Goal: Task Accomplishment & Management: Complete application form

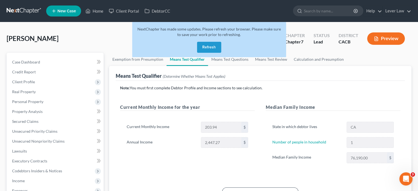
click at [12, 7] on link at bounding box center [24, 11] width 35 height 10
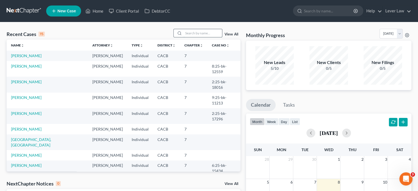
click at [197, 34] on input "search" at bounding box center [203, 33] width 38 height 8
type input "kent lowes"
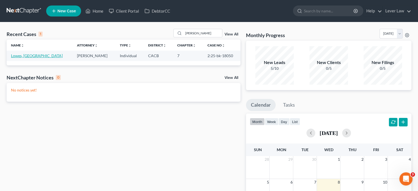
click at [13, 53] on link "Lowes, Kent" at bounding box center [37, 55] width 52 height 5
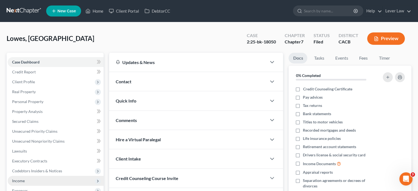
click at [34, 182] on span "Income" at bounding box center [56, 181] width 96 height 10
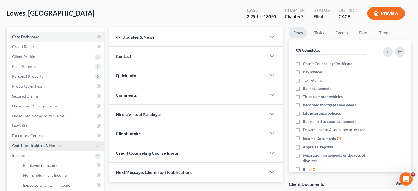
scroll to position [55, 0]
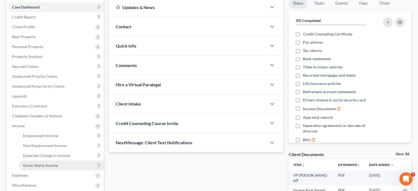
click at [41, 164] on span "Gross Yearly Income" at bounding box center [40, 165] width 35 height 5
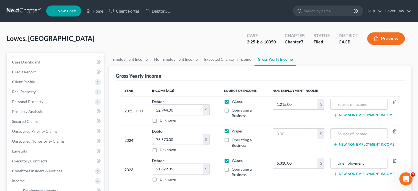
scroll to position [27, 0]
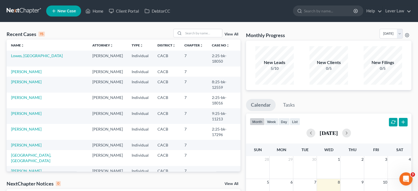
click at [27, 168] on link "Dupuno, Glenn" at bounding box center [26, 170] width 31 height 5
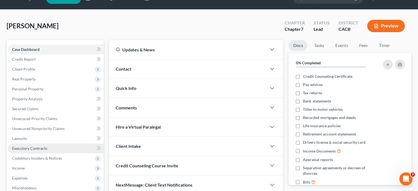
scroll to position [27, 0]
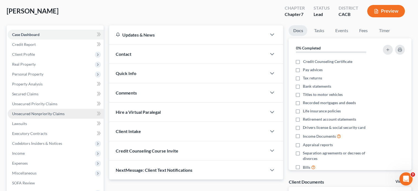
click at [54, 112] on span "Unsecured Nonpriority Claims" at bounding box center [38, 113] width 52 height 5
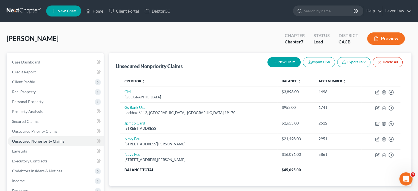
click at [87, 46] on div "Dupuno, Glenn Upgraded Chapter Chapter 7 Status Lead District CACB Preview" at bounding box center [209, 41] width 405 height 24
click at [302, 59] on div "New Claim Import CSV Export CSV Delete All" at bounding box center [335, 62] width 140 height 15
click at [284, 61] on button "New Claim" at bounding box center [283, 62] width 33 height 10
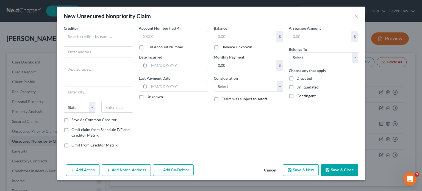
click at [97, 43] on div "Creditor * State AL AK AR AZ CA CO CT DE DC FL GA GU HI ID IL IN IA KS KY LA ME…" at bounding box center [99, 71] width 70 height 92
click at [101, 37] on input "text" at bounding box center [99, 36] width 70 height 11
type input "Greenwood & McKenzie Real Estate Investments"
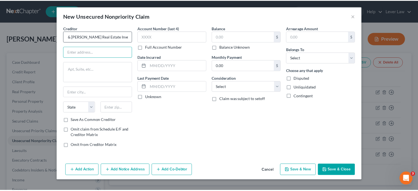
scroll to position [0, 0]
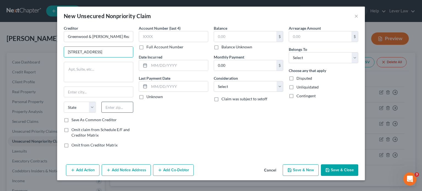
type input "440 W. First Avenue"
click at [121, 110] on div "State AL AK AR AZ CA CO CT DE DC FL GA GU HI ID IL IN IA KS KY LA ME MD MA MI M…" at bounding box center [98, 109] width 75 height 15
click at [123, 105] on input "text" at bounding box center [117, 107] width 32 height 11
type input "92780"
click at [225, 38] on input "text" at bounding box center [245, 36] width 62 height 10
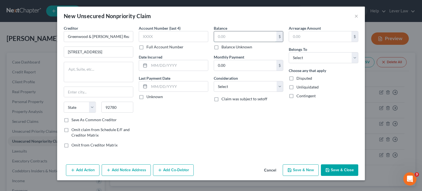
type input "Tustin"
select select "4"
type input "12,495"
click at [247, 85] on select "Select Cable / Satellite Services Collection Agency Credit Card Debt Debt Couns…" at bounding box center [249, 86] width 70 height 11
click at [214, 81] on select "Select Cable / Satellite Services Collection Agency Credit Card Debt Debt Couns…" at bounding box center [249, 86] width 70 height 11
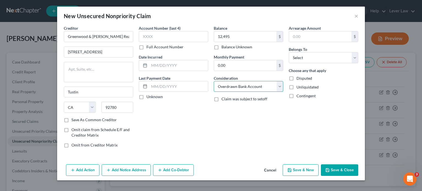
click at [246, 84] on select "Select Cable / Satellite Services Collection Agency Credit Card Debt Debt Couns…" at bounding box center [249, 86] width 70 height 11
select select "14"
click at [214, 81] on select "Select Cable / Satellite Services Collection Agency Credit Card Debt Debt Couns…" at bounding box center [249, 86] width 70 height 11
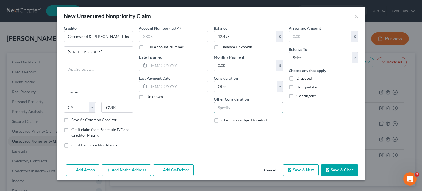
click at [236, 109] on input "text" at bounding box center [248, 107] width 69 height 10
type input "Breach of residential lease"
drag, startPoint x: 341, startPoint y: 57, endPoint x: 336, endPoint y: 62, distance: 6.8
click at [341, 57] on select "Select Debtor 1 Only Debtor 2 Only Debtor 1 And Debtor 2 Only At Least One Of T…" at bounding box center [324, 57] width 70 height 11
select select "0"
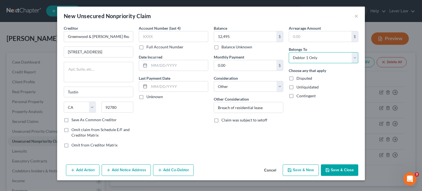
click at [289, 52] on select "Select Debtor 1 Only Debtor 2 Only Debtor 1 And Debtor 2 Only At Least One Of T…" at bounding box center [324, 57] width 70 height 11
click at [337, 171] on button "Save & Close" at bounding box center [339, 170] width 37 height 12
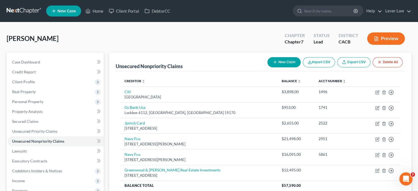
click at [92, 44] on div "Dupuno, Glenn Upgraded Chapter Chapter 7 Status Lead District CACB Preview" at bounding box center [209, 41] width 405 height 24
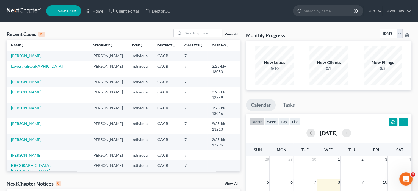
click at [27, 106] on link "Corbo, George" at bounding box center [26, 108] width 31 height 5
